Goal: Complete application form

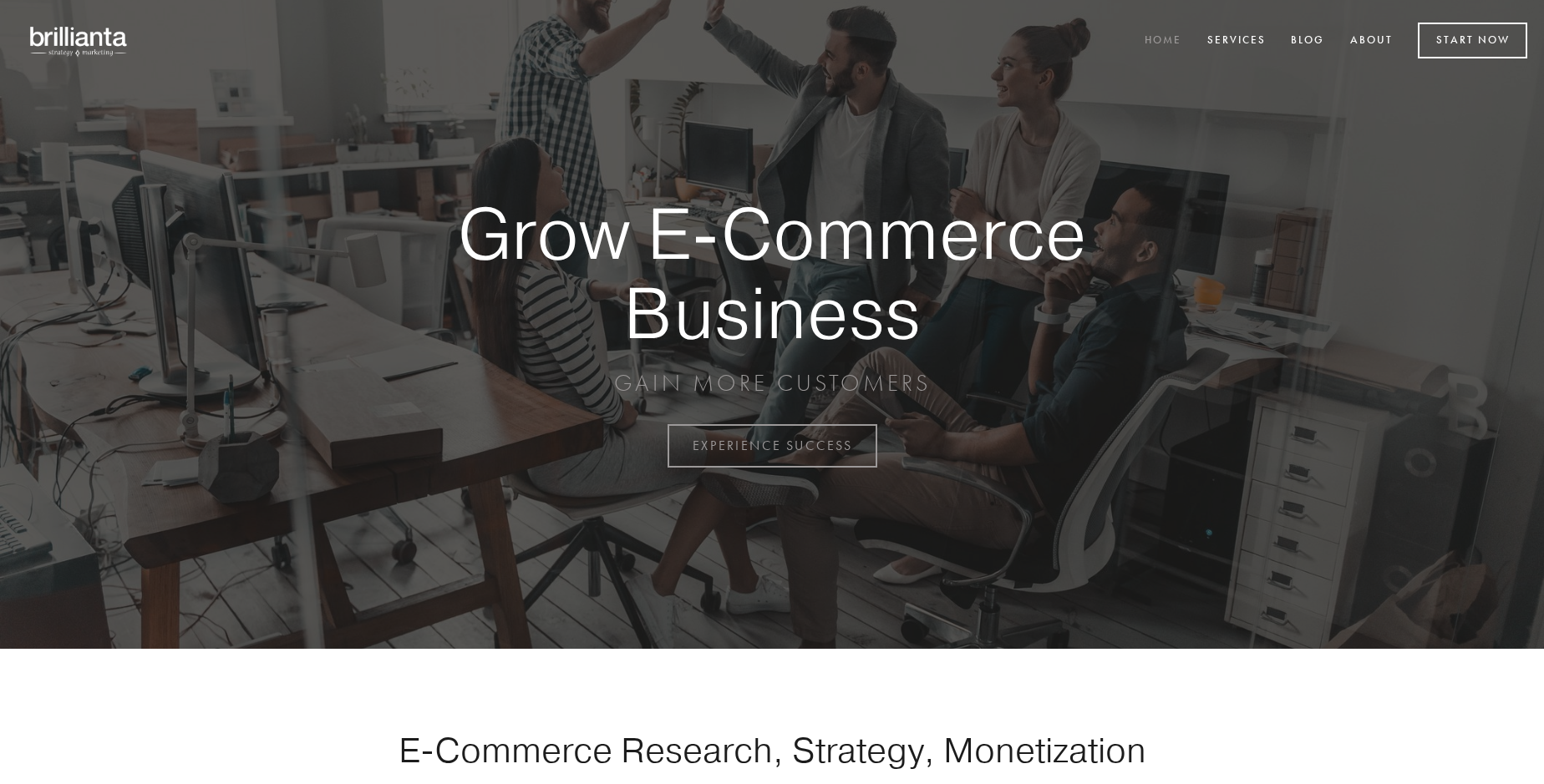
scroll to position [4376, 0]
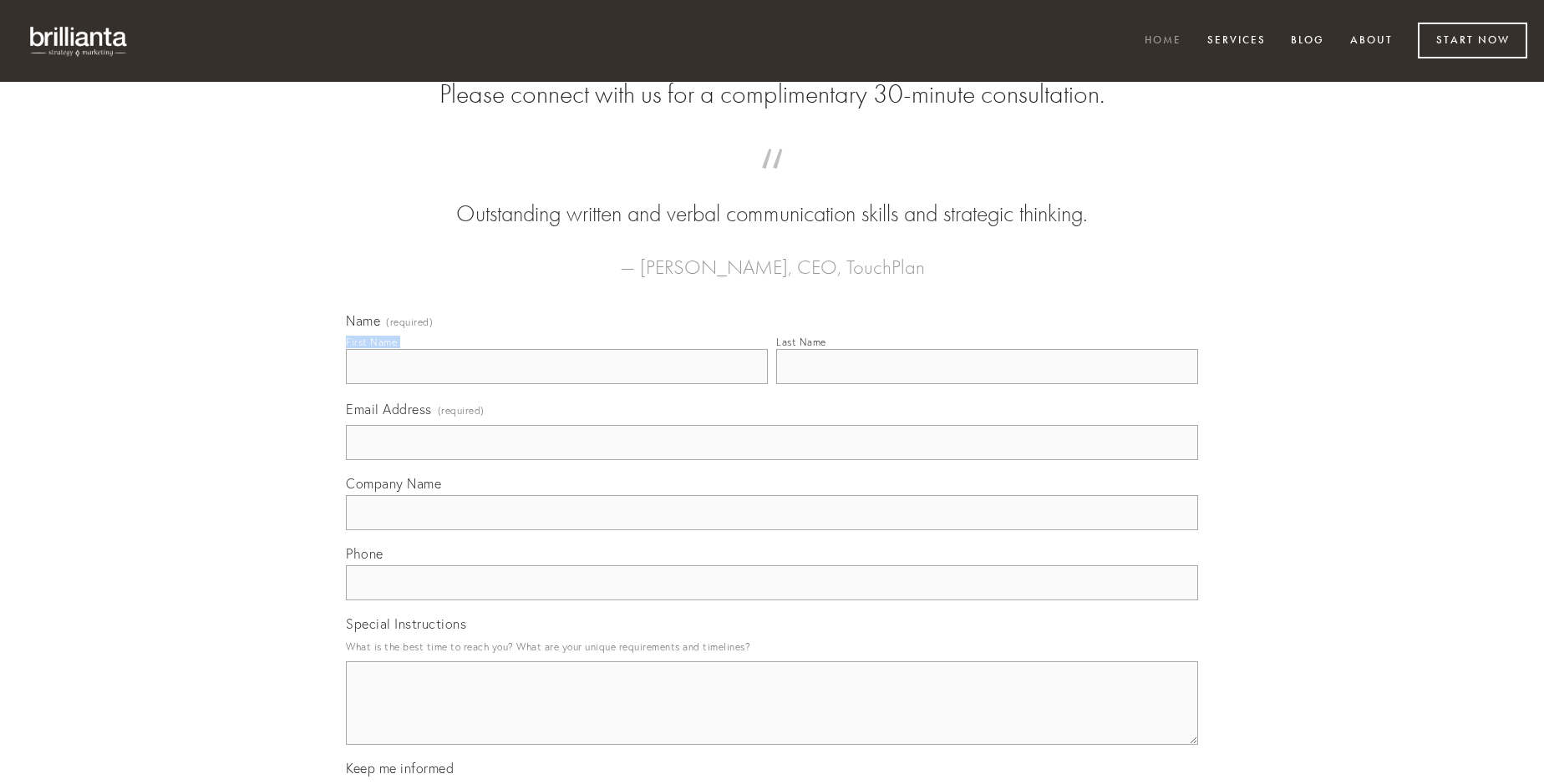
type input "[PERSON_NAME]"
click at [986, 385] on input "Last Name" at bounding box center [987, 366] width 422 height 35
type input "[PERSON_NAME]"
click at [772, 460] on input "Email Address (required)" at bounding box center [772, 441] width 852 height 35
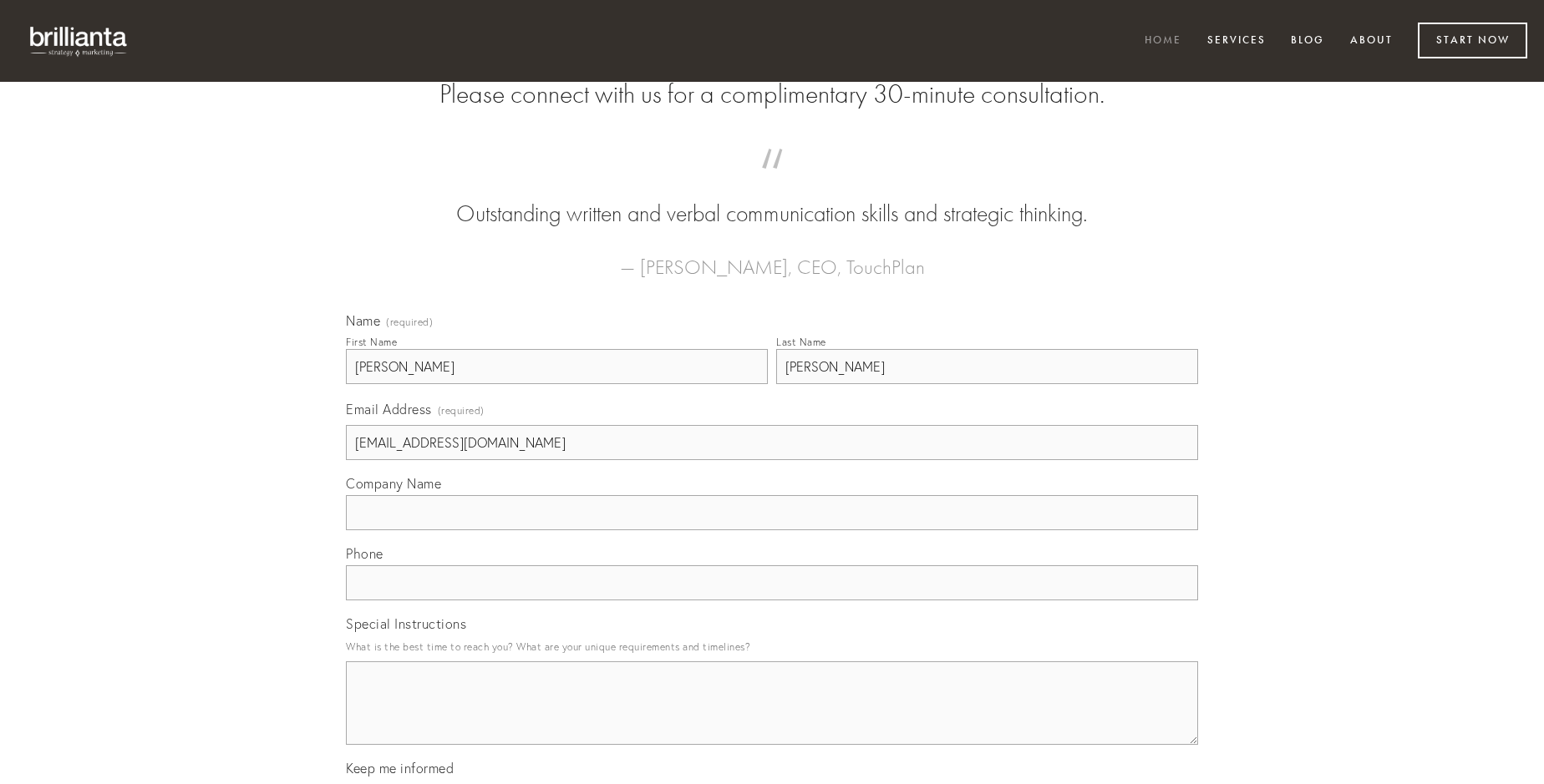
type input "[EMAIL_ADDRESS][DOMAIN_NAME]"
click at [772, 530] on input "Company Name" at bounding box center [772, 512] width 852 height 35
type input "clementia"
click at [772, 600] on input "text" at bounding box center [772, 582] width 852 height 35
click at [772, 718] on textarea "Special Instructions" at bounding box center [772, 703] width 852 height 84
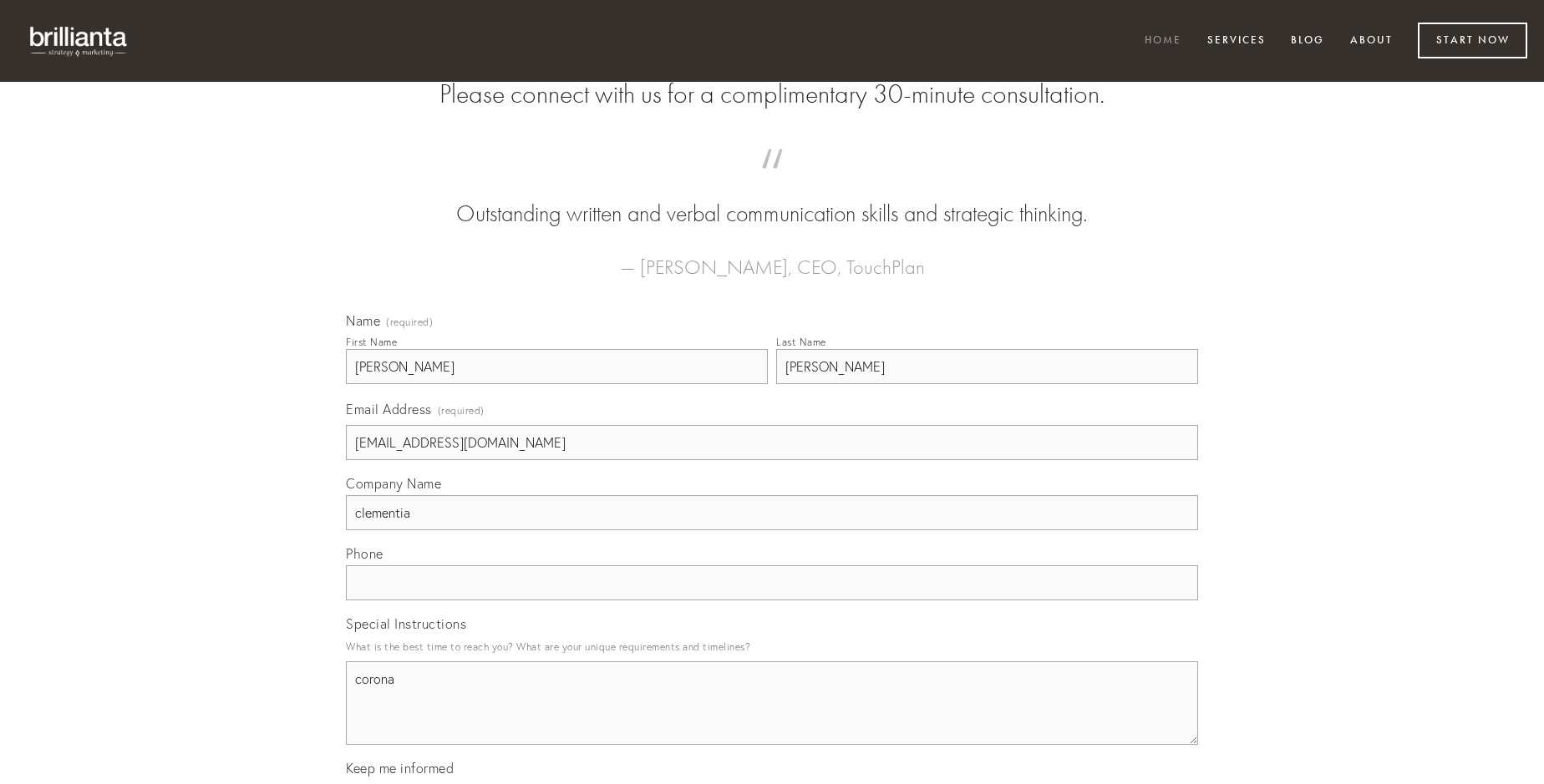
type textarea "corona"
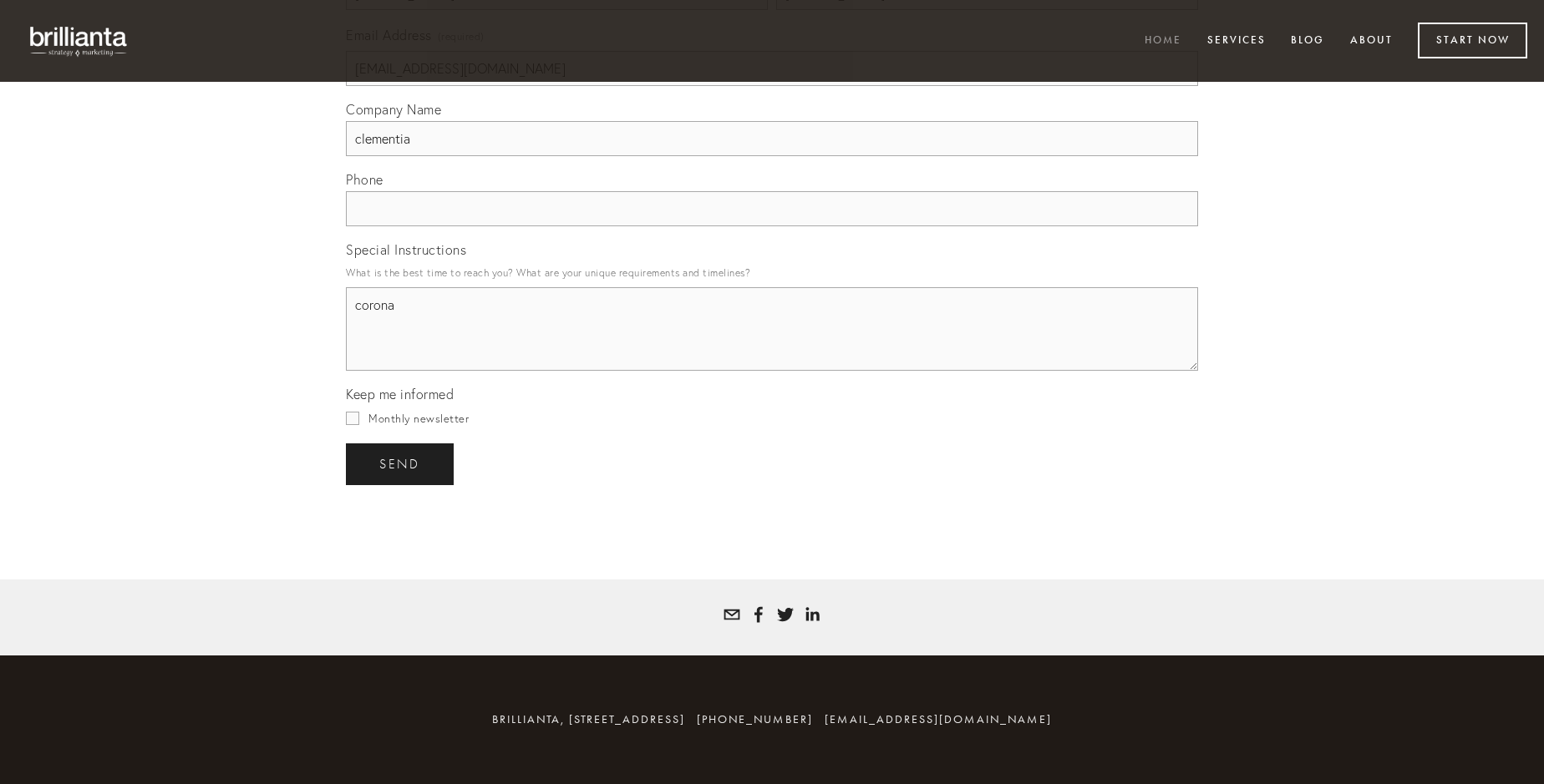
click at [401, 463] on span "send" at bounding box center [400, 463] width 41 height 15
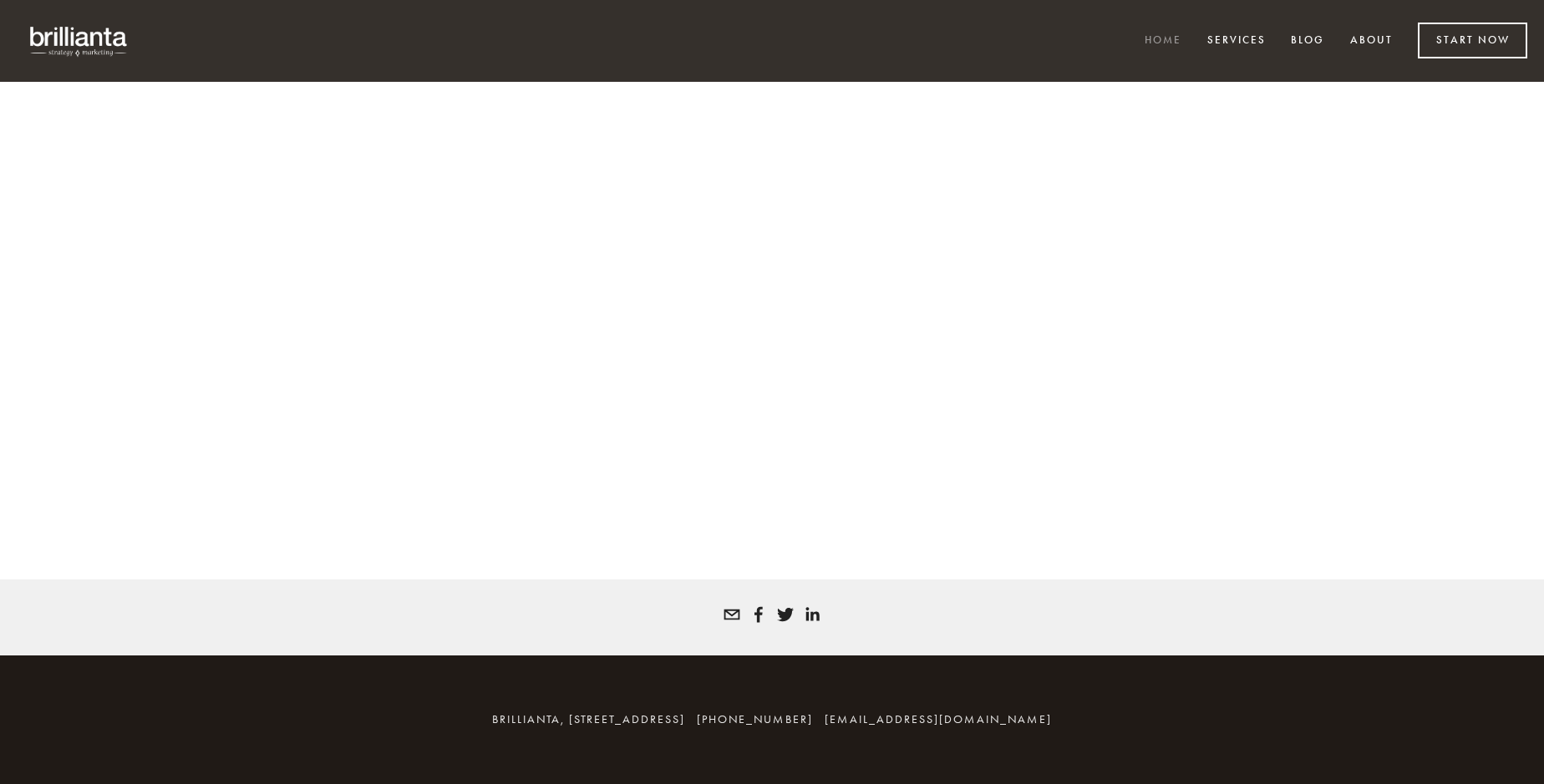
scroll to position [4353, 0]
